Goal: Task Accomplishment & Management: Manage account settings

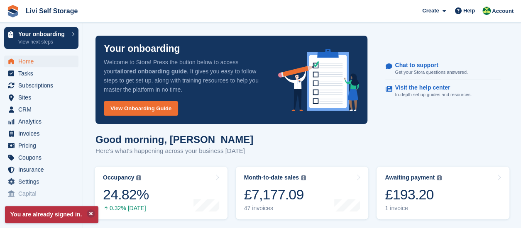
scroll to position [83, 0]
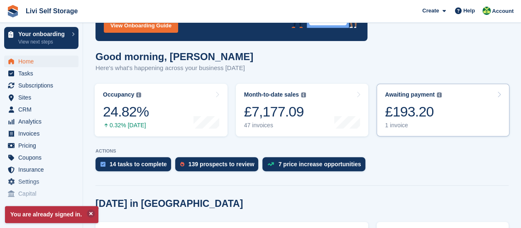
click at [395, 128] on div "1 invoice" at bounding box center [413, 125] width 57 height 7
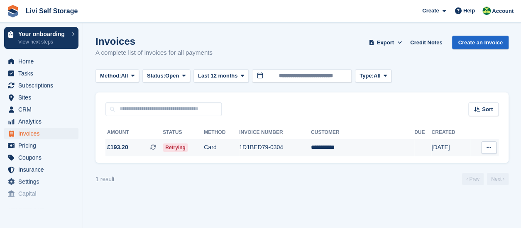
click at [186, 149] on span "Retrying" at bounding box center [175, 148] width 25 height 8
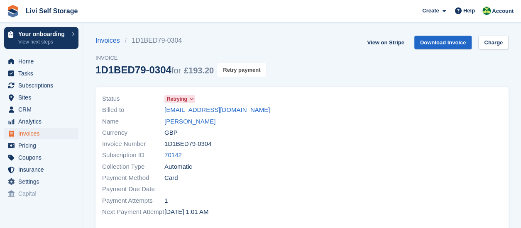
drag, startPoint x: 250, startPoint y: 73, endPoint x: 296, endPoint y: 34, distance: 60.7
click at [250, 73] on button "Retry payment" at bounding box center [241, 70] width 49 height 14
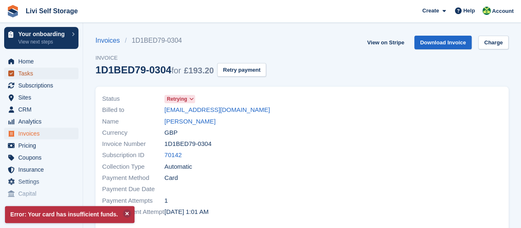
click at [32, 75] on span "Tasks" at bounding box center [43, 74] width 50 height 12
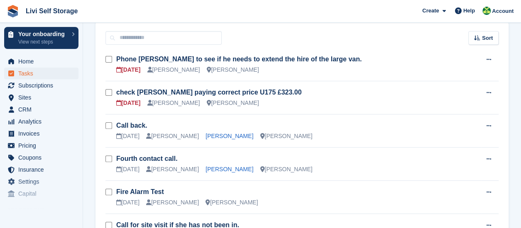
scroll to position [83, 0]
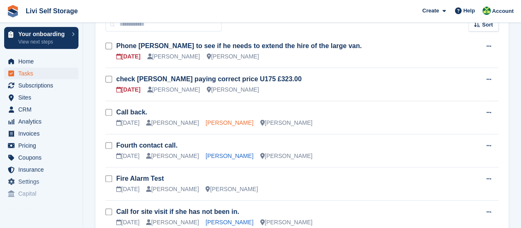
click at [207, 122] on link "Richard Wong" at bounding box center [230, 123] width 48 height 7
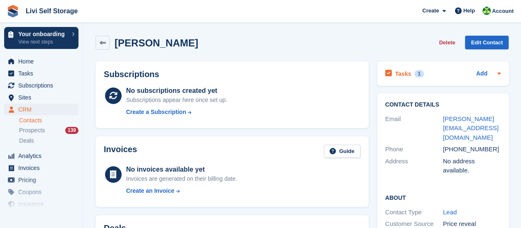
click at [419, 76] on div "1" at bounding box center [419, 73] width 10 height 7
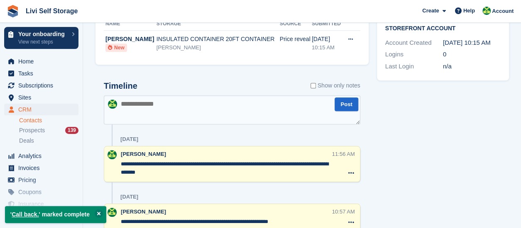
scroll to position [291, 0]
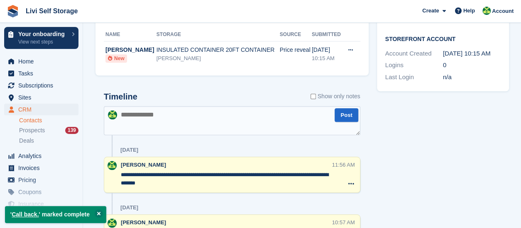
click at [134, 121] on textarea at bounding box center [232, 120] width 257 height 29
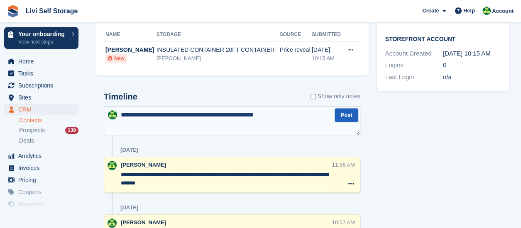
type textarea "**********"
click at [346, 116] on button "Post" at bounding box center [346, 115] width 23 height 14
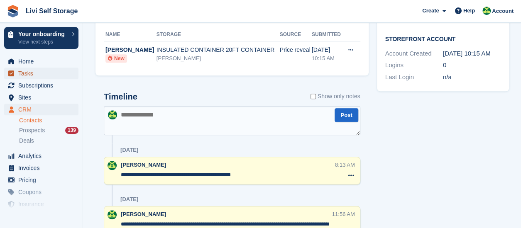
click at [29, 75] on span "Tasks" at bounding box center [43, 74] width 50 height 12
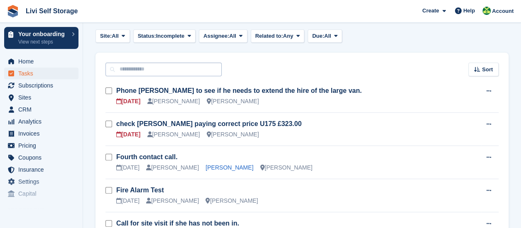
scroll to position [83, 0]
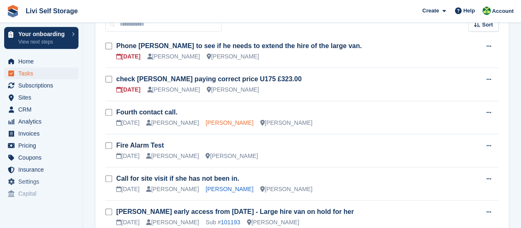
click at [212, 123] on link "Kevin little" at bounding box center [230, 123] width 48 height 7
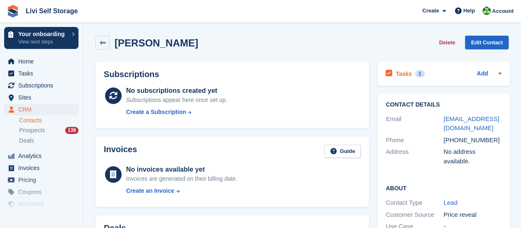
click at [387, 73] on icon at bounding box center [389, 73] width 7 height 7
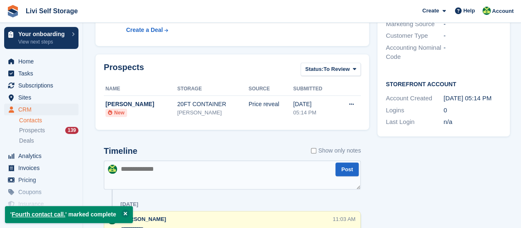
scroll to position [249, 0]
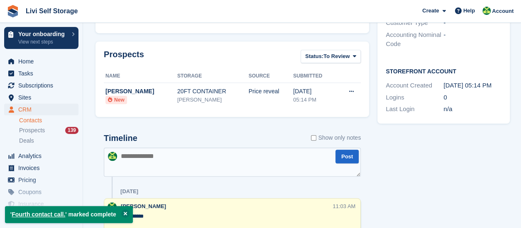
click at [142, 157] on textarea at bounding box center [232, 162] width 257 height 29
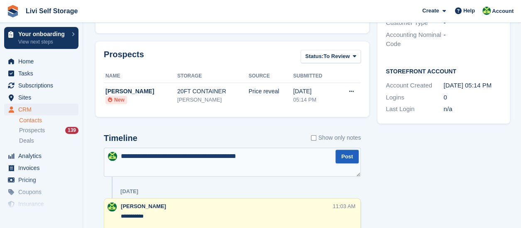
type textarea "**********"
click at [342, 159] on button "Post" at bounding box center [346, 157] width 23 height 14
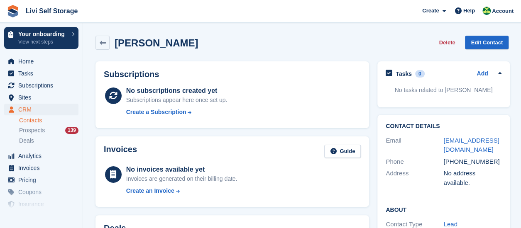
scroll to position [83, 0]
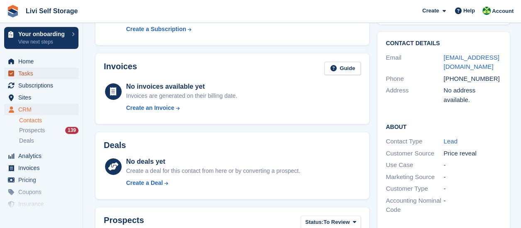
click at [26, 75] on span "Tasks" at bounding box center [43, 74] width 50 height 12
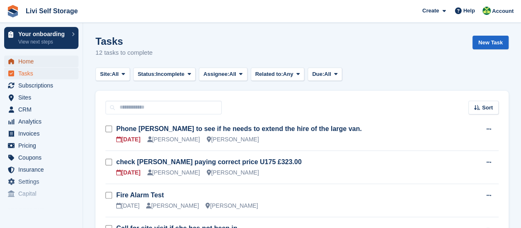
click at [32, 61] on span "Home" at bounding box center [43, 62] width 50 height 12
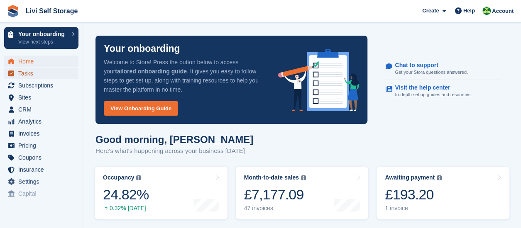
click at [27, 73] on span "Tasks" at bounding box center [43, 74] width 50 height 12
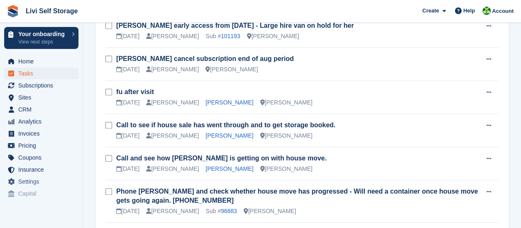
scroll to position [249, 0]
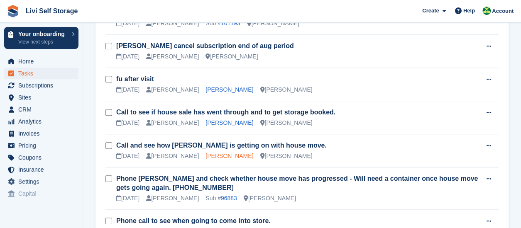
click at [228, 155] on link "[PERSON_NAME]" at bounding box center [230, 156] width 48 height 7
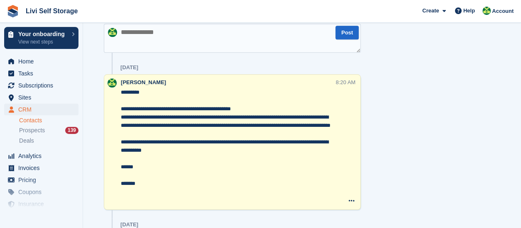
scroll to position [374, 0]
click at [24, 62] on span "Home" at bounding box center [43, 62] width 50 height 12
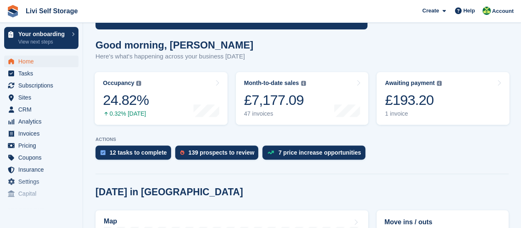
scroll to position [125, 0]
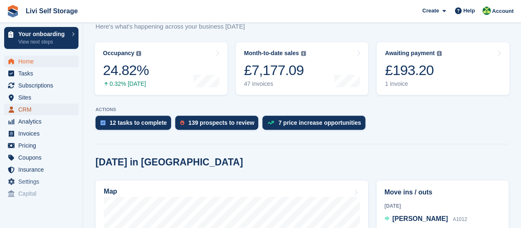
click at [30, 109] on span "CRM" at bounding box center [43, 110] width 50 height 12
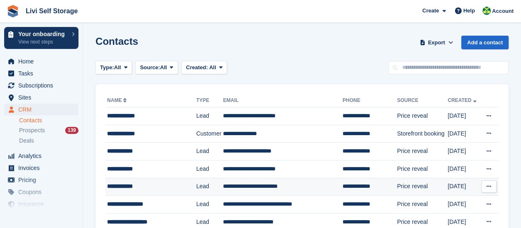
click at [135, 188] on div "**********" at bounding box center [148, 186] width 83 height 9
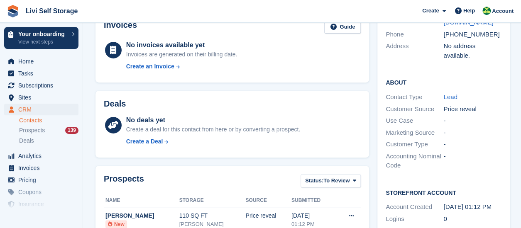
scroll to position [83, 0]
